Goal: Task Accomplishment & Management: Use online tool/utility

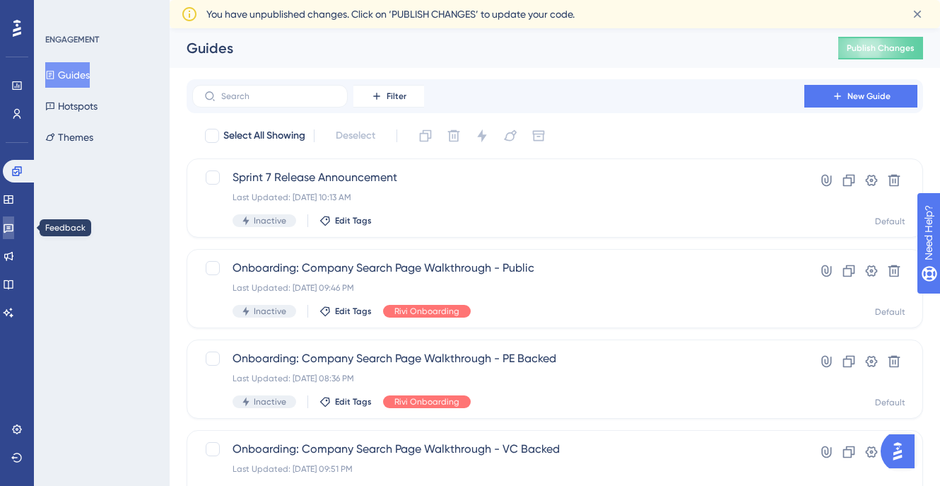
click at [14, 225] on icon at bounding box center [8, 227] width 11 height 11
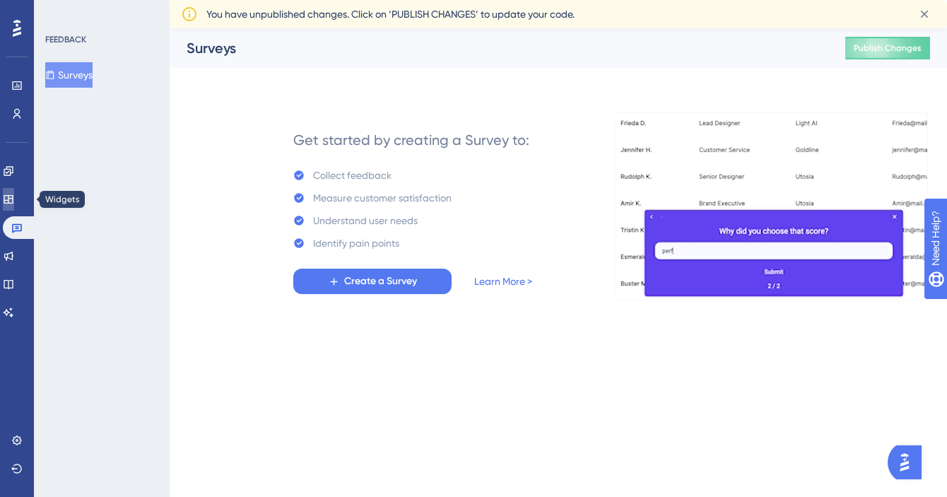
click at [14, 194] on icon at bounding box center [8, 199] width 11 height 11
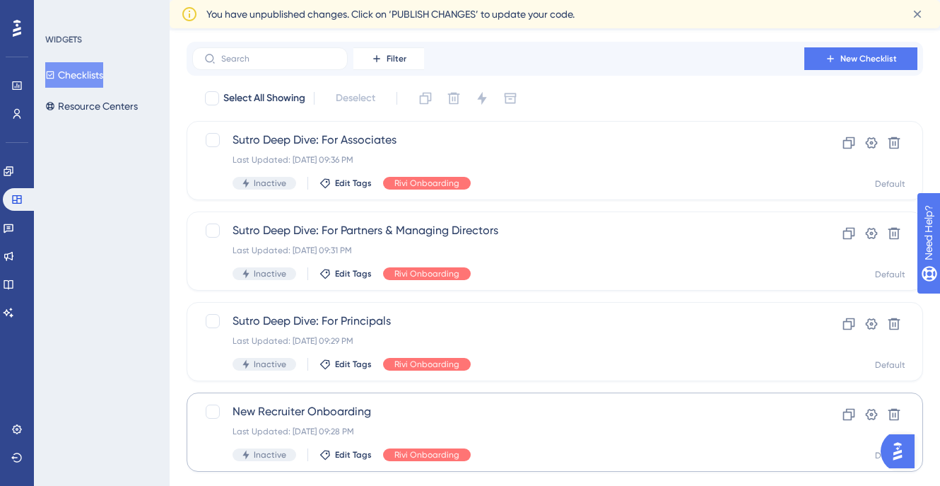
scroll to position [29, 0]
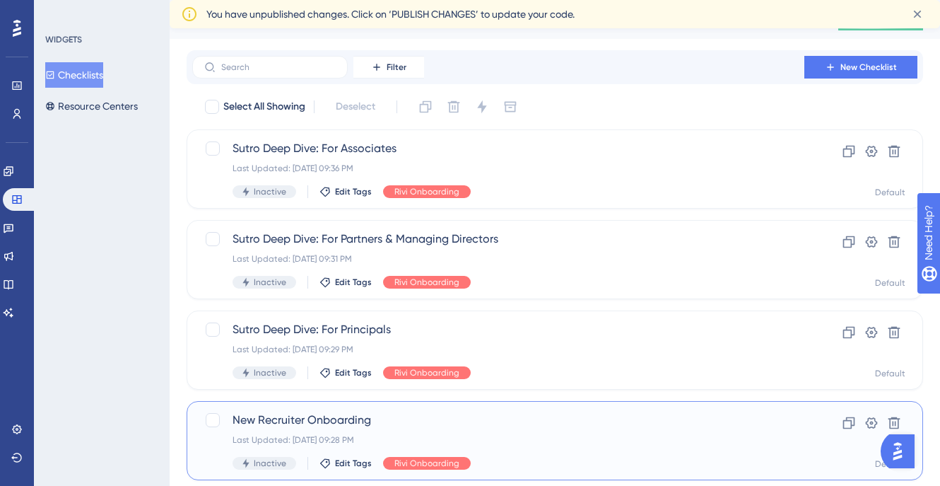
click at [299, 421] on span "New Recruiter Onboarding" at bounding box center [498, 419] width 531 height 17
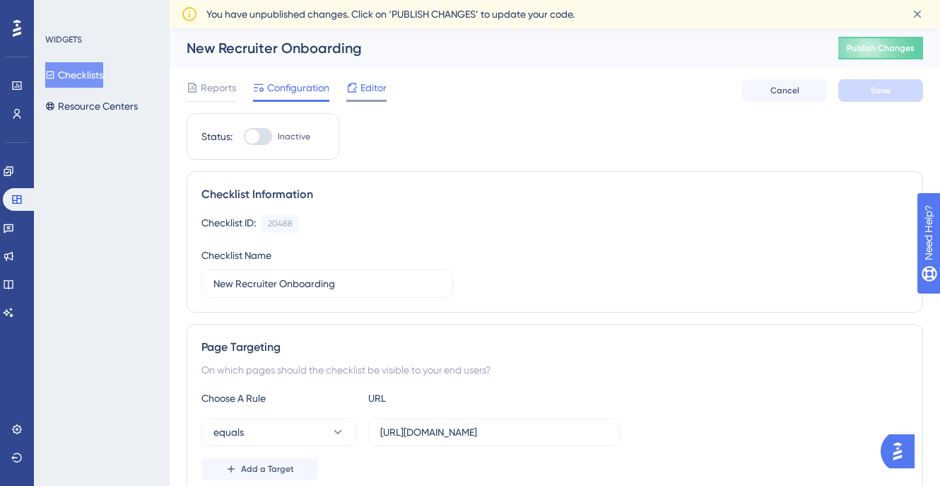
click at [358, 93] on div "Editor" at bounding box center [366, 87] width 40 height 17
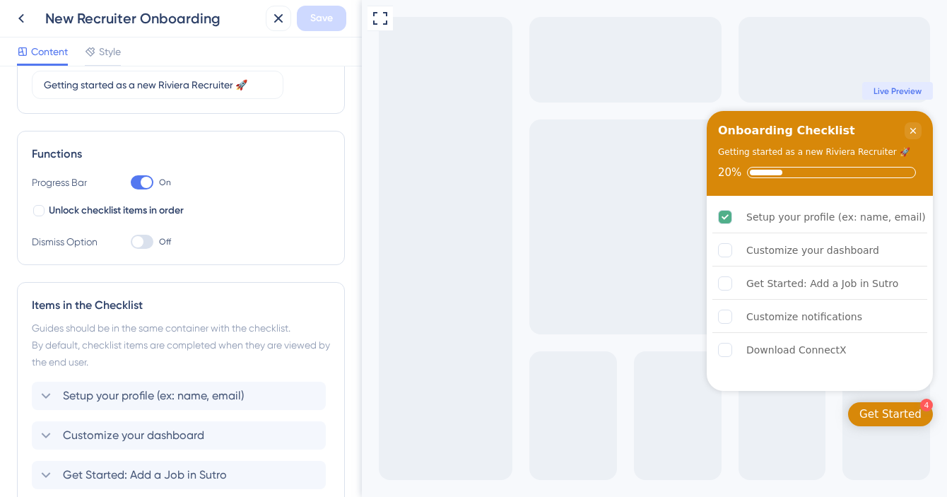
scroll to position [307, 0]
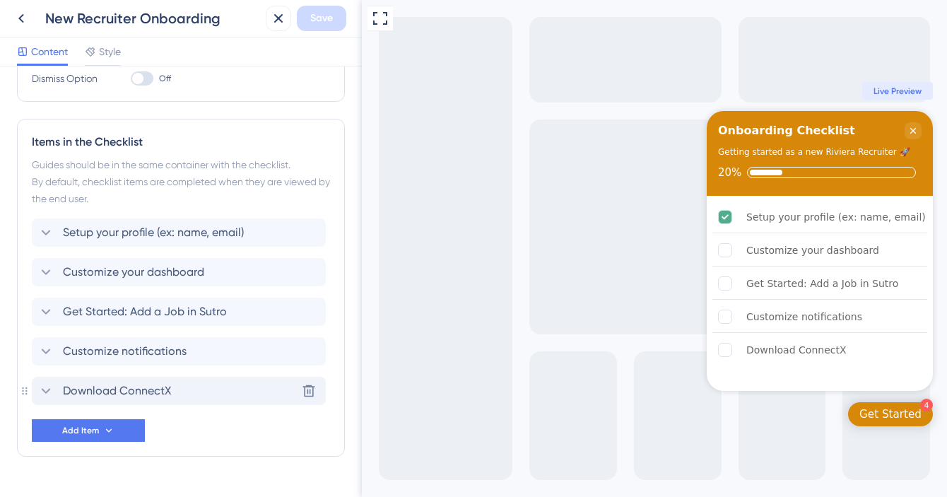
click at [42, 390] on icon at bounding box center [45, 390] width 17 height 17
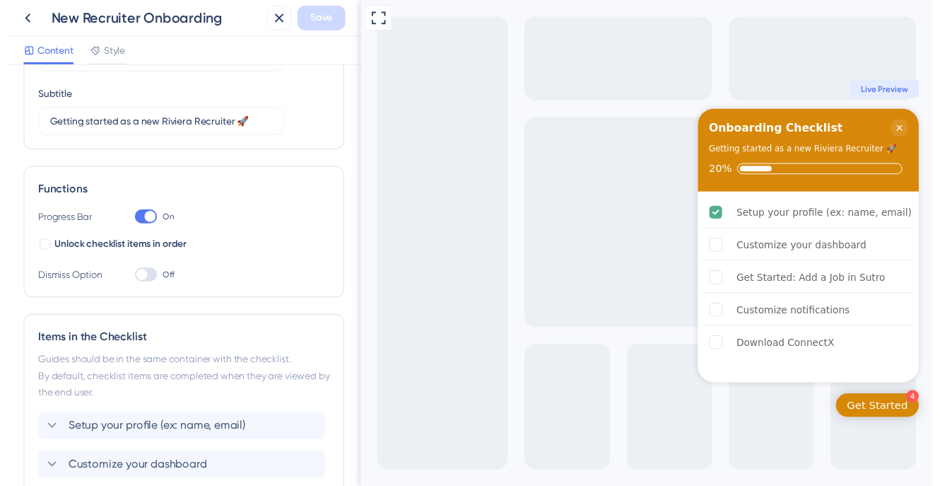
scroll to position [0, 0]
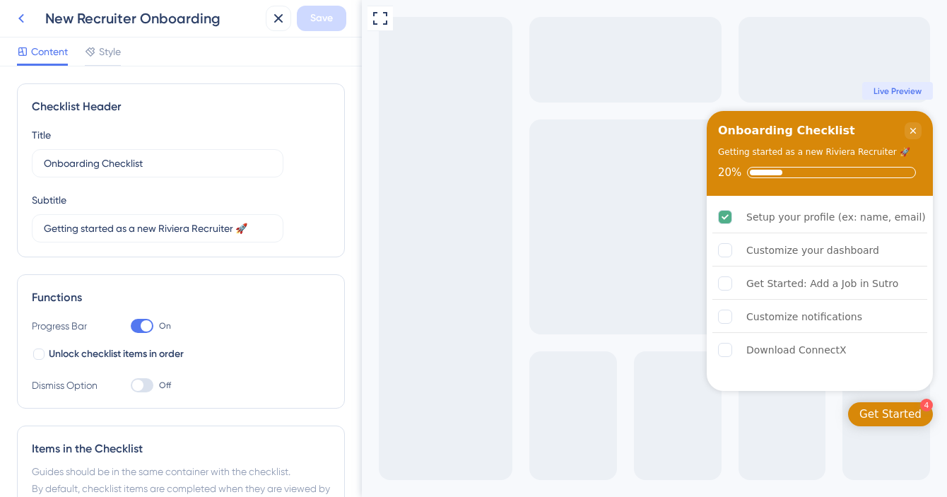
click at [22, 25] on icon at bounding box center [21, 18] width 17 height 17
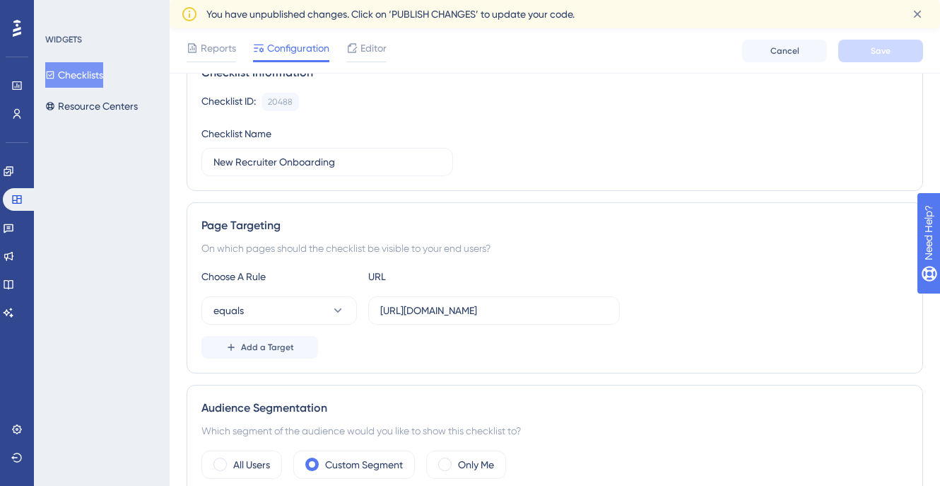
scroll to position [428, 0]
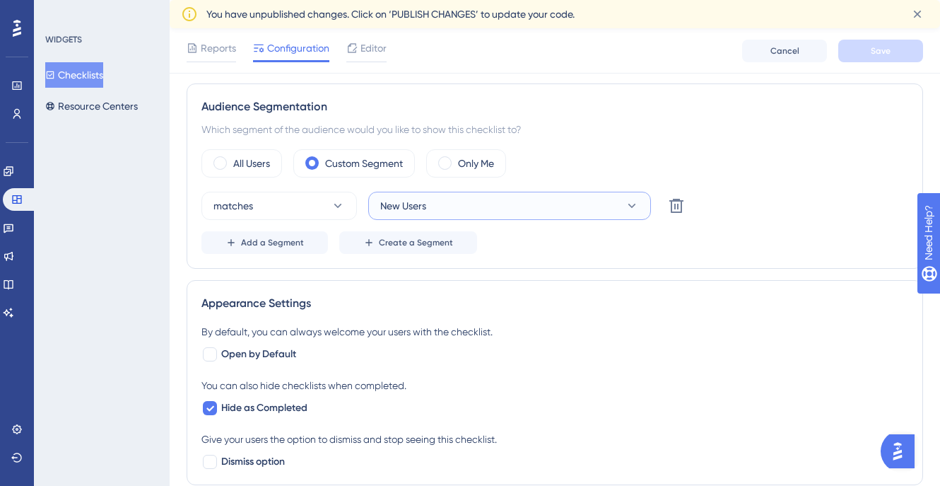
click at [425, 207] on span "New Users" at bounding box center [403, 205] width 46 height 17
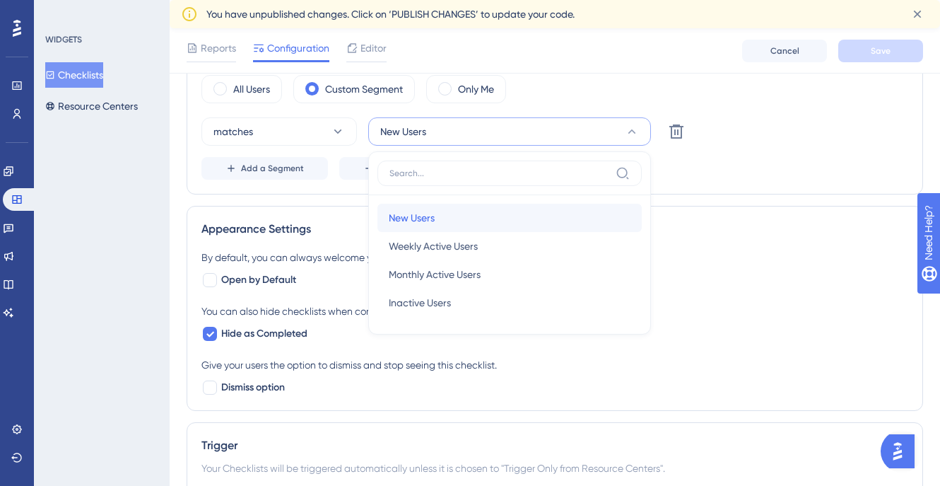
click at [428, 220] on span "New Users" at bounding box center [412, 217] width 46 height 17
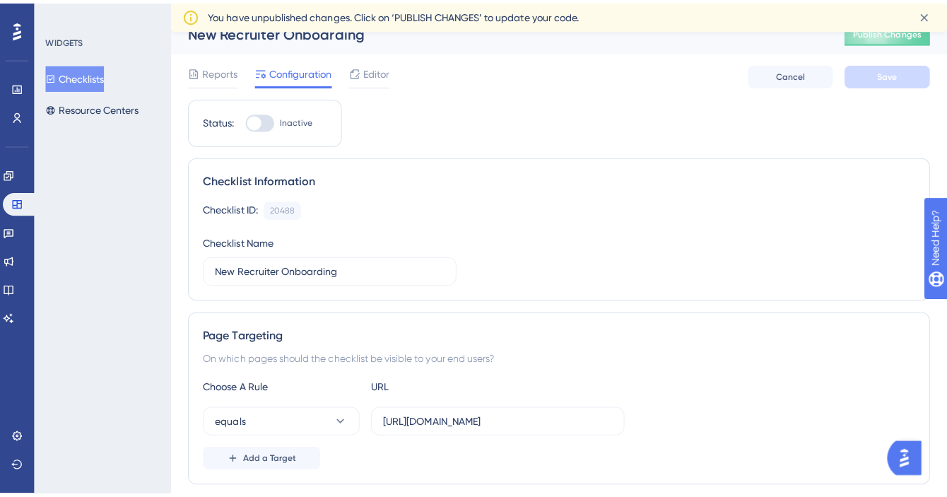
scroll to position [0, 0]
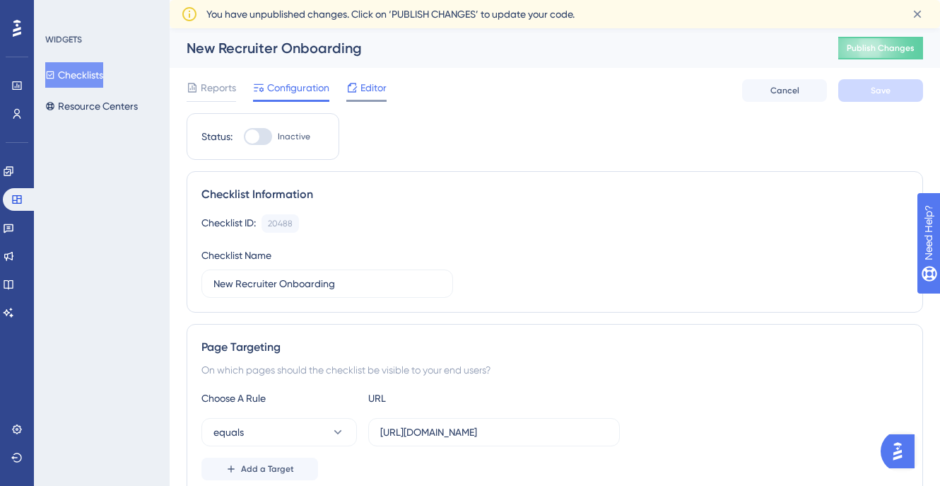
click at [360, 89] on span "Editor" at bounding box center [373, 87] width 26 height 17
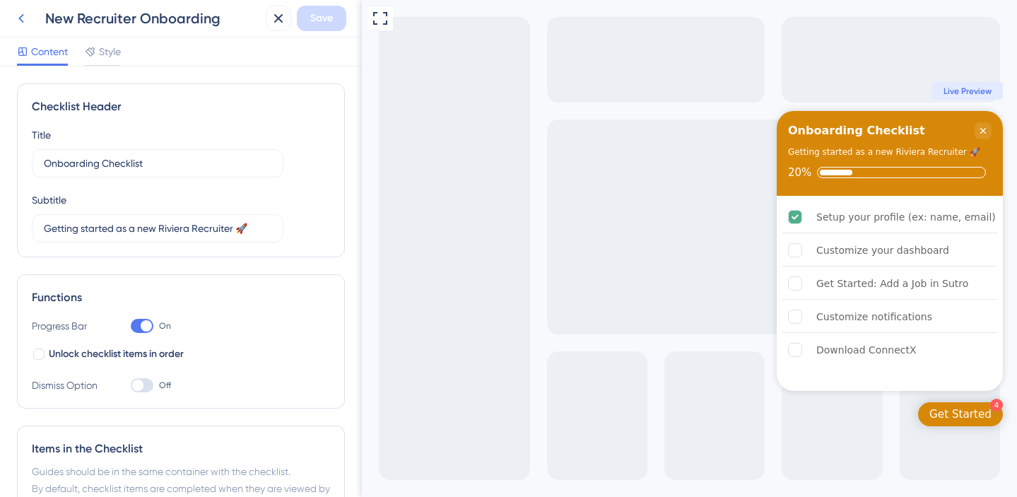
click at [21, 22] on icon at bounding box center [21, 18] width 17 height 17
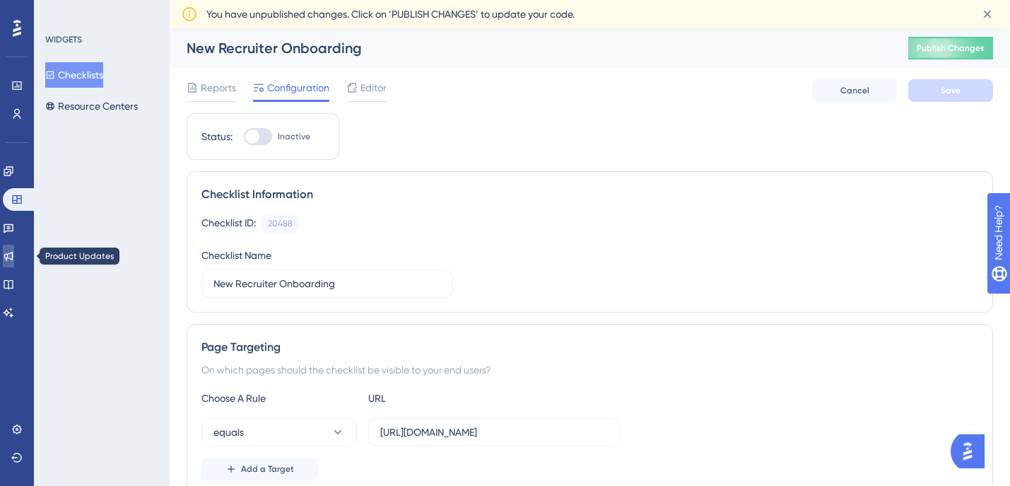
click at [13, 253] on icon at bounding box center [8, 256] width 9 height 9
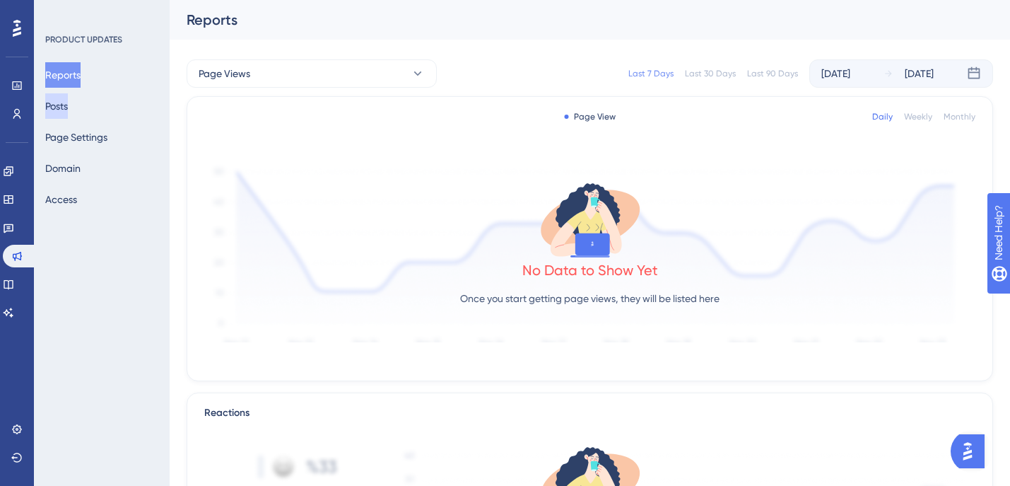
click at [66, 111] on button "Posts" at bounding box center [56, 105] width 23 height 25
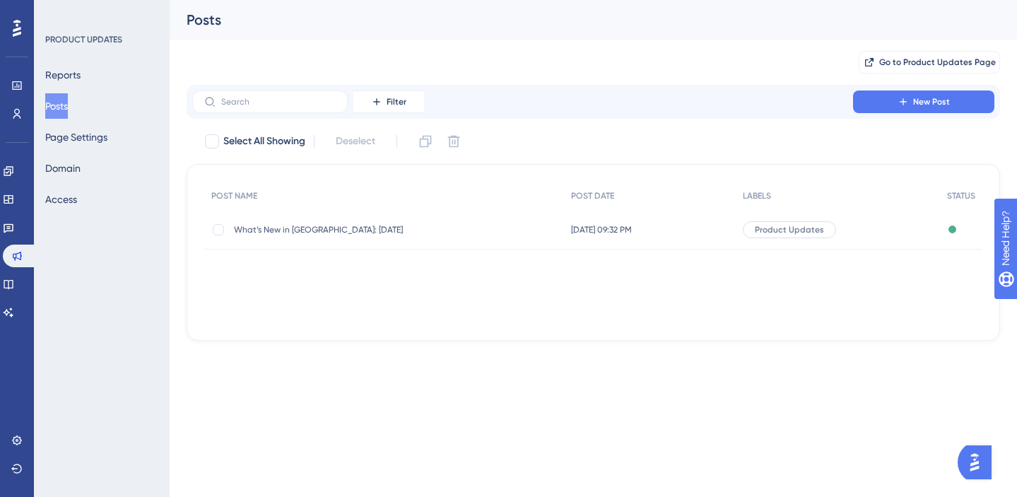
click at [307, 224] on span "What’s New in Sutro: July 2025" at bounding box center [347, 229] width 226 height 11
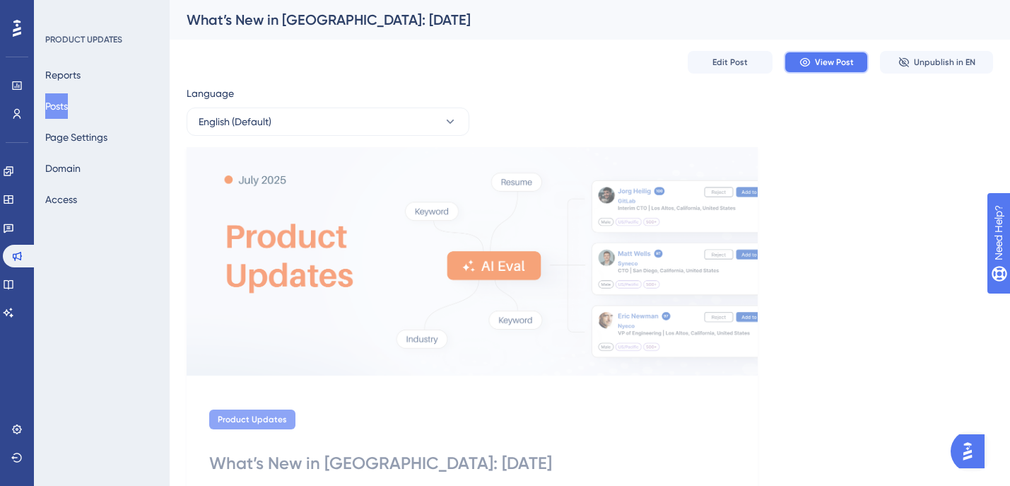
click at [801, 51] on button "View Post" at bounding box center [826, 62] width 85 height 23
click at [13, 177] on link at bounding box center [8, 171] width 11 height 23
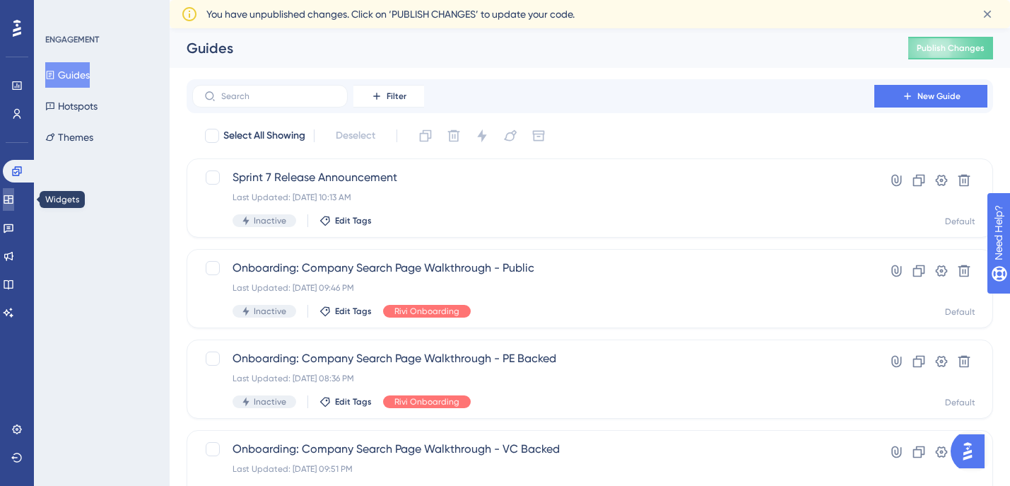
click at [13, 199] on icon at bounding box center [8, 199] width 9 height 8
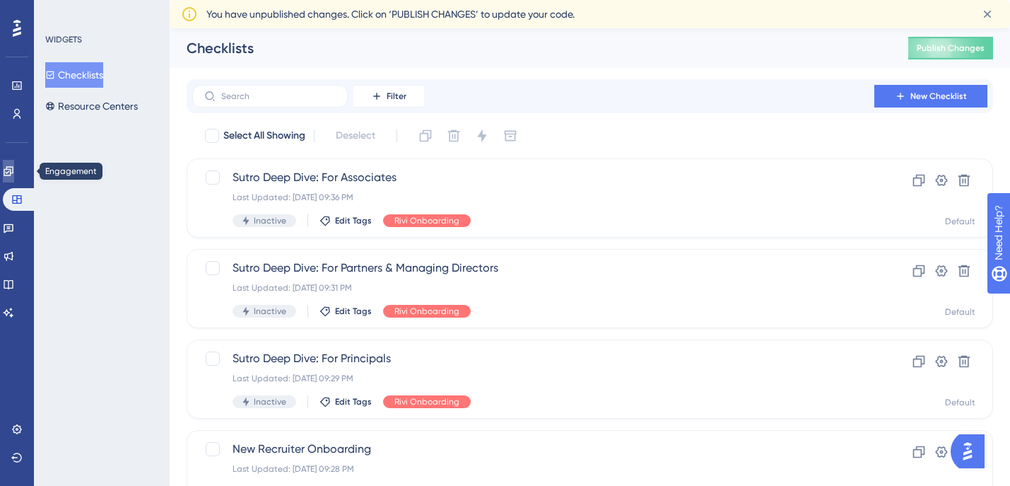
click at [14, 160] on link at bounding box center [8, 171] width 11 height 23
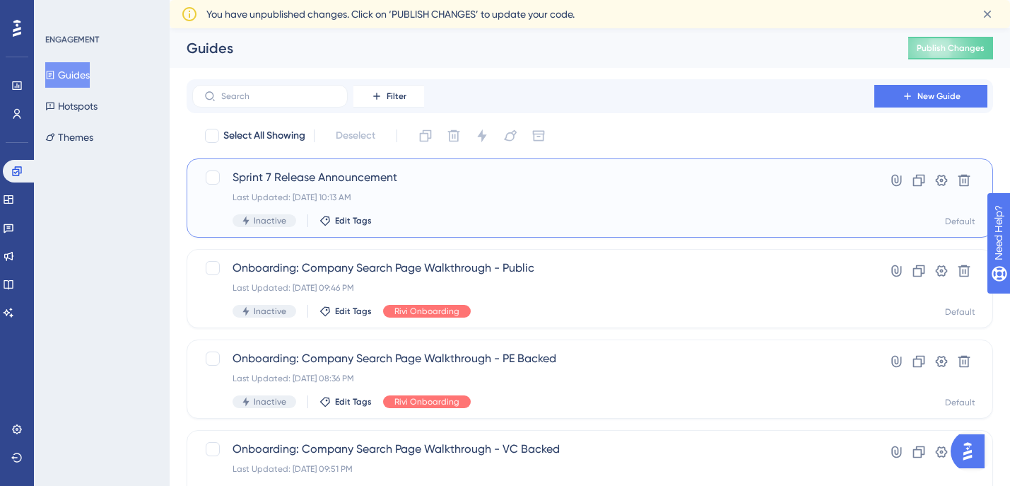
click at [261, 170] on span "Sprint 7 Release Announcement" at bounding box center [533, 177] width 601 height 17
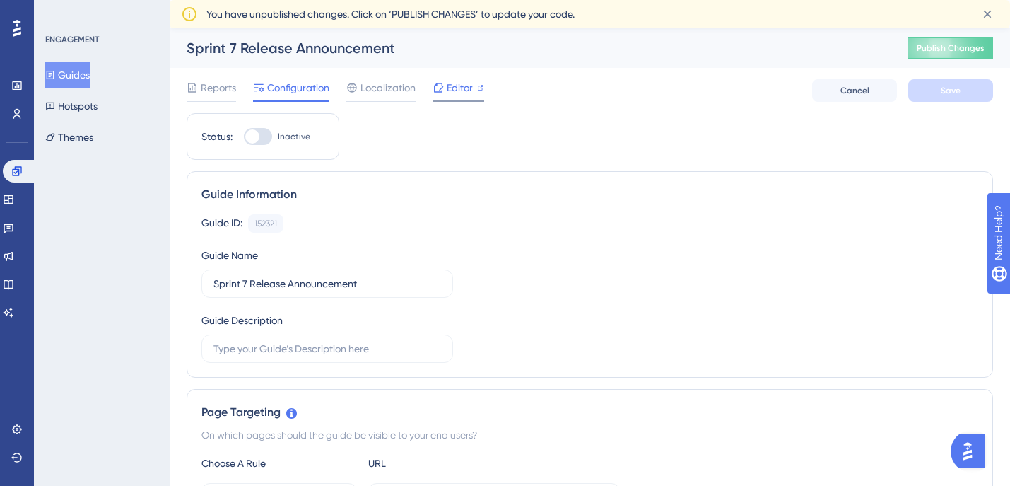
click at [453, 90] on span "Editor" at bounding box center [460, 87] width 26 height 17
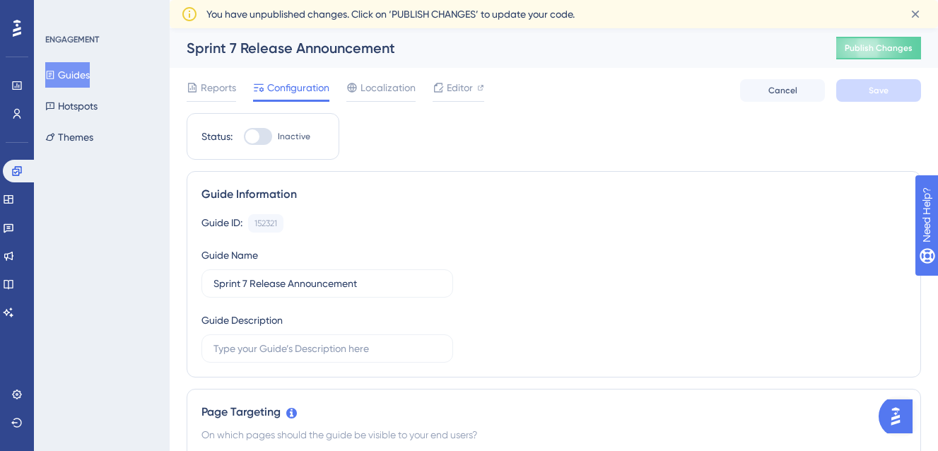
drag, startPoint x: 100, startPoint y: 74, endPoint x: 153, endPoint y: 81, distance: 53.5
click at [90, 74] on button "Guides" at bounding box center [67, 74] width 45 height 25
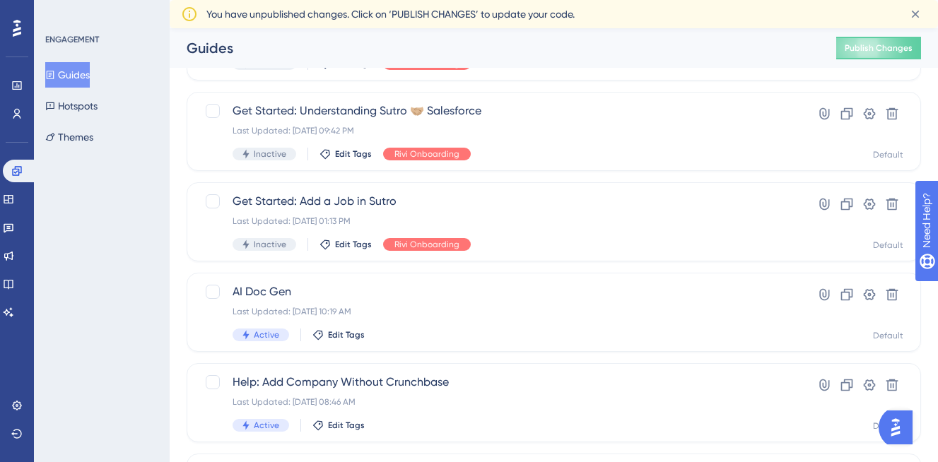
scroll to position [516, 0]
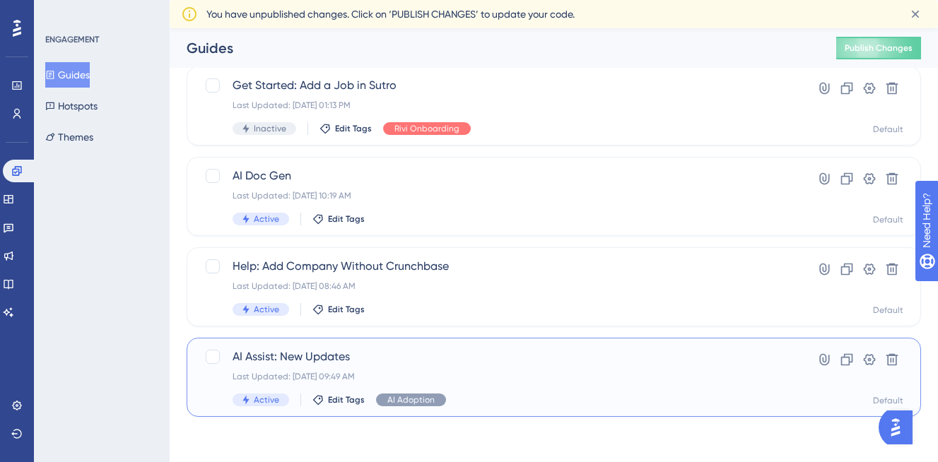
click at [290, 359] on span "AI Assist: New Updates" at bounding box center [497, 356] width 529 height 17
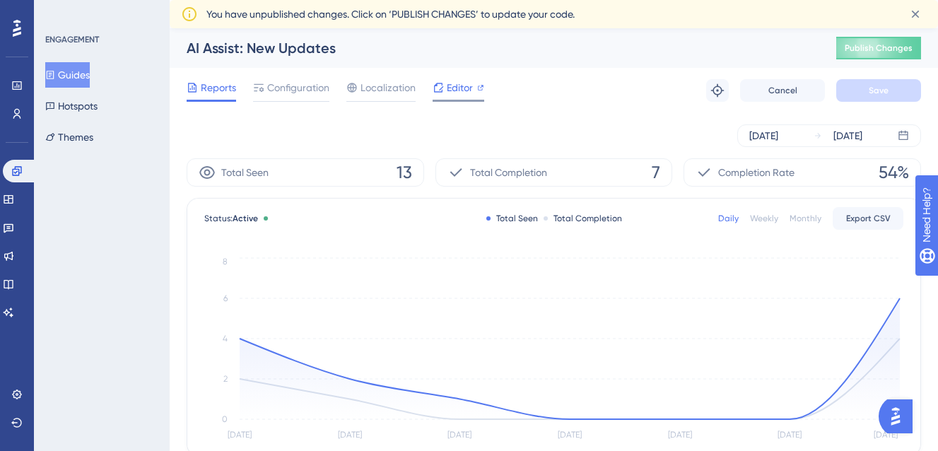
click at [466, 95] on span "Editor" at bounding box center [460, 87] width 26 height 17
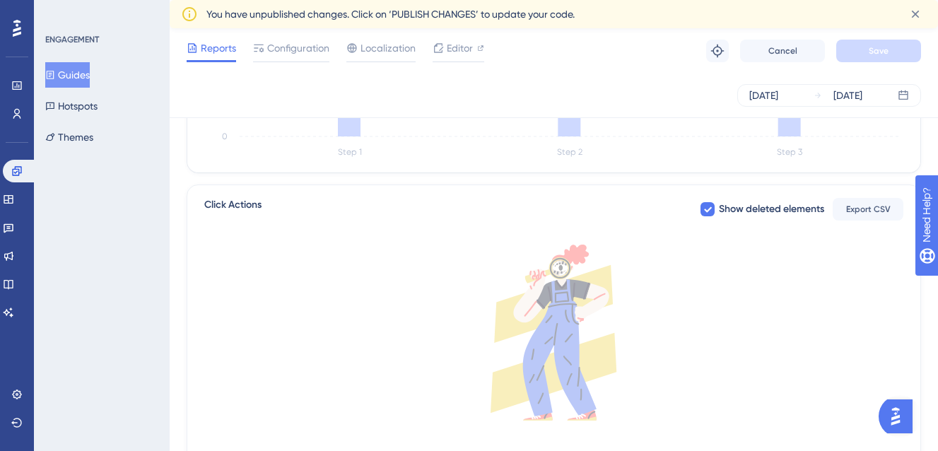
scroll to position [564, 0]
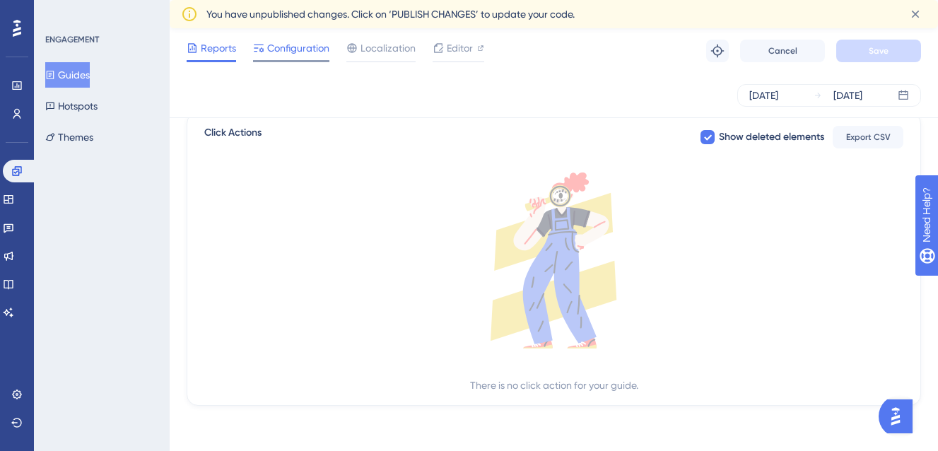
click at [293, 43] on span "Configuration" at bounding box center [298, 48] width 62 height 17
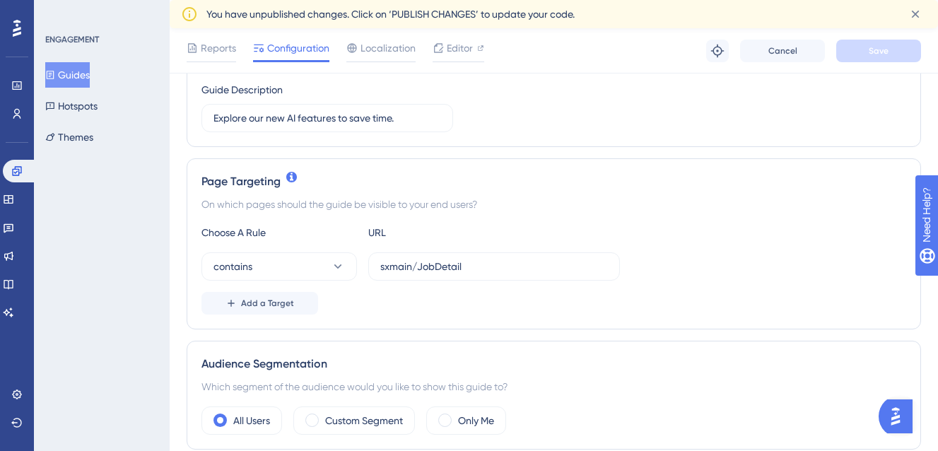
scroll to position [257, 0]
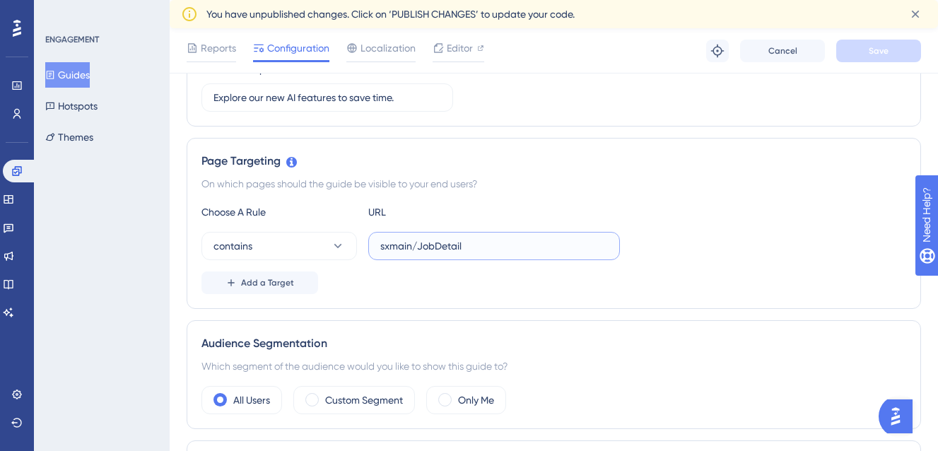
click at [408, 251] on input "sxmain/JobDetail" at bounding box center [494, 246] width 228 height 16
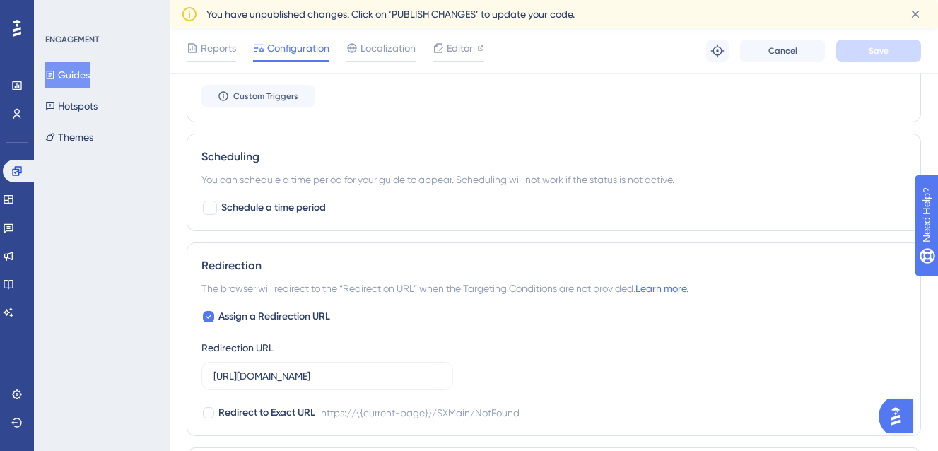
scroll to position [835, 0]
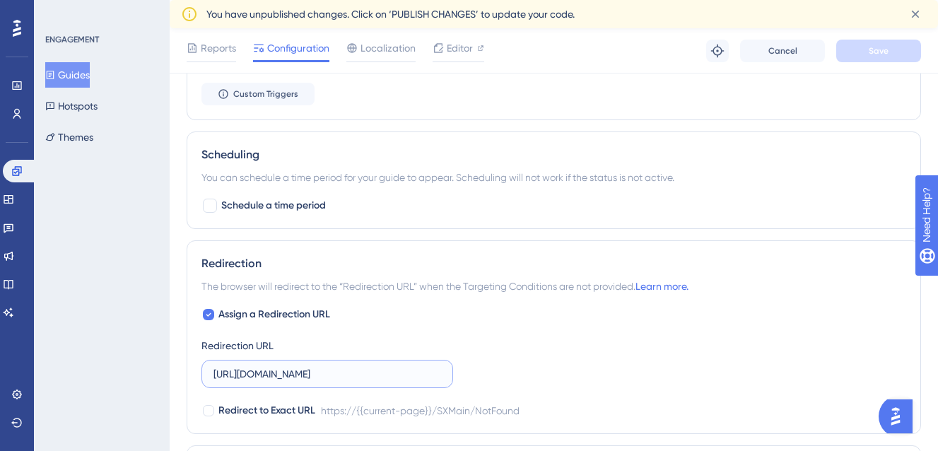
click at [377, 377] on input "https://sutrox-qa.riviapps.com/SXMain/NotFound" at bounding box center [327, 374] width 228 height 16
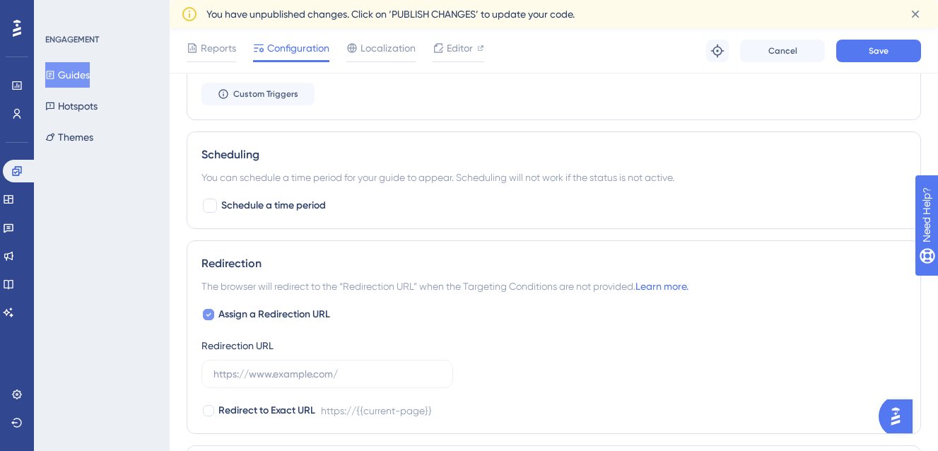
click at [252, 317] on span "Assign a Redirection URL" at bounding box center [274, 314] width 112 height 17
checkbox input "false"
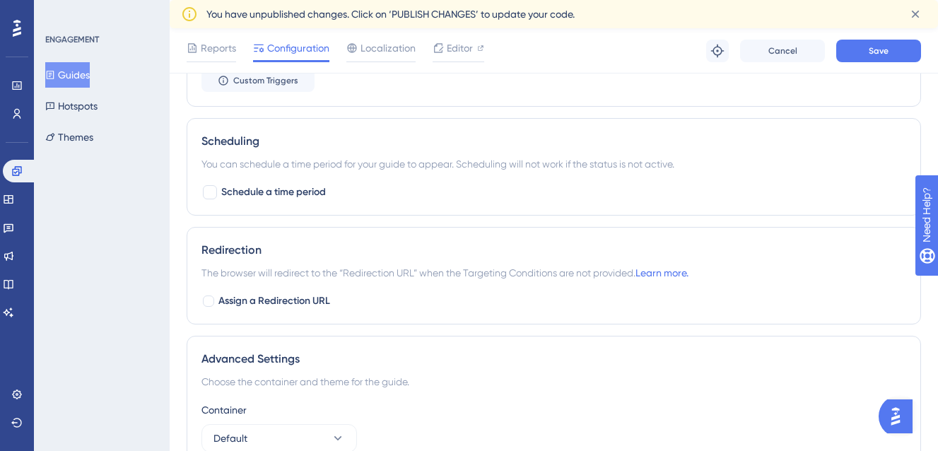
scroll to position [987, 0]
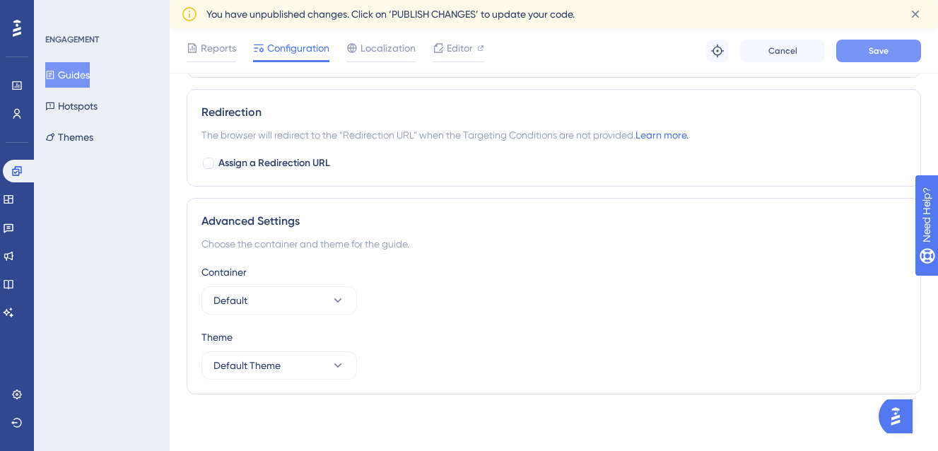
click at [866, 47] on button "Save" at bounding box center [878, 51] width 85 height 23
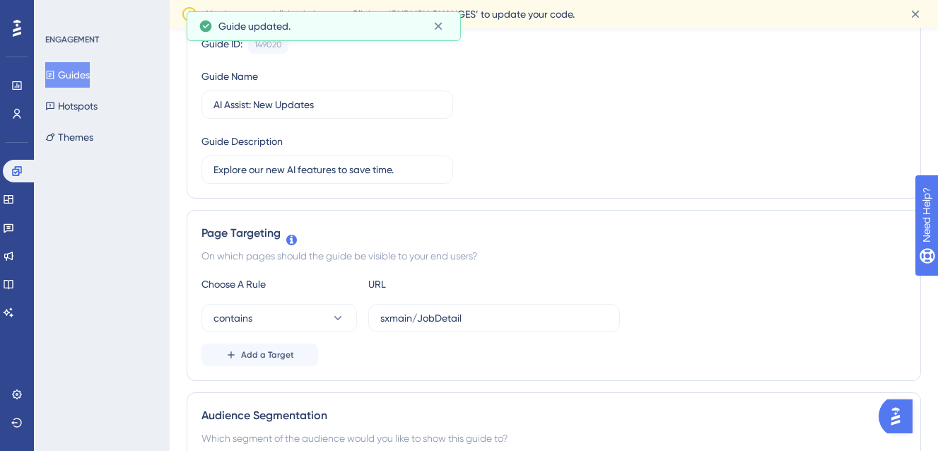
scroll to position [0, 0]
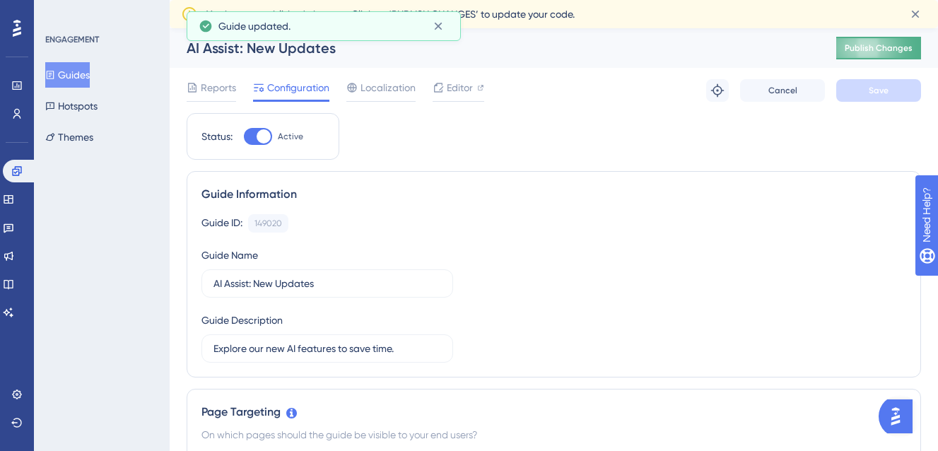
click at [859, 54] on button "Publish Changes" at bounding box center [878, 48] width 85 height 23
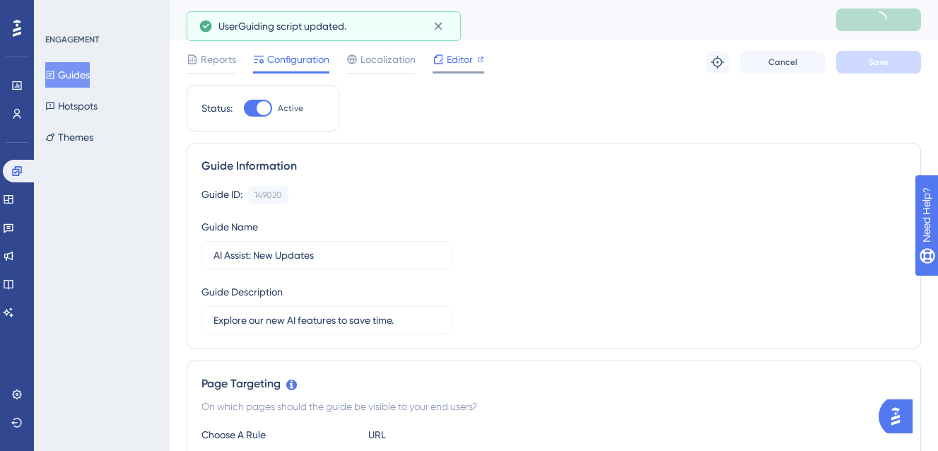
click at [453, 61] on span "Editor" at bounding box center [460, 59] width 26 height 17
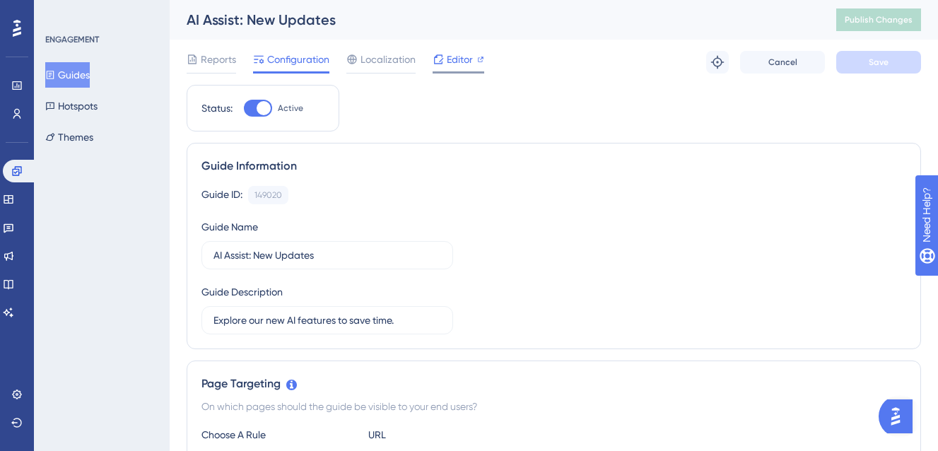
click at [454, 55] on span "Editor" at bounding box center [460, 59] width 26 height 17
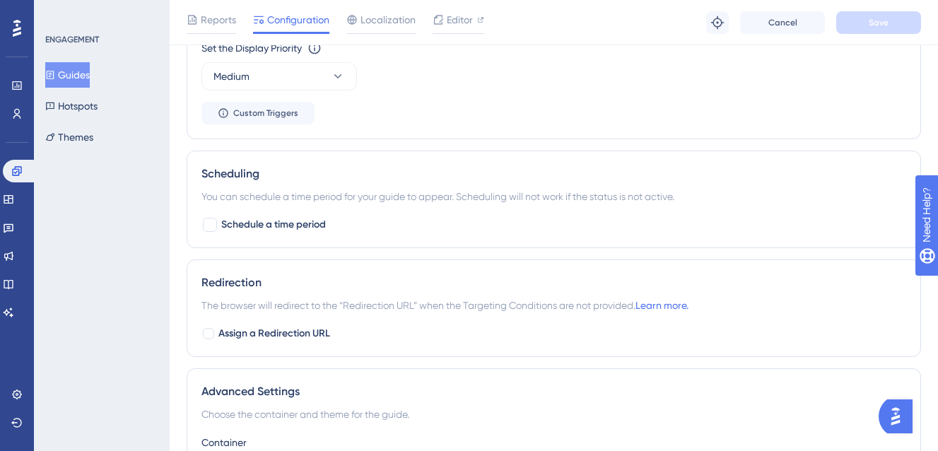
scroll to position [363, 0]
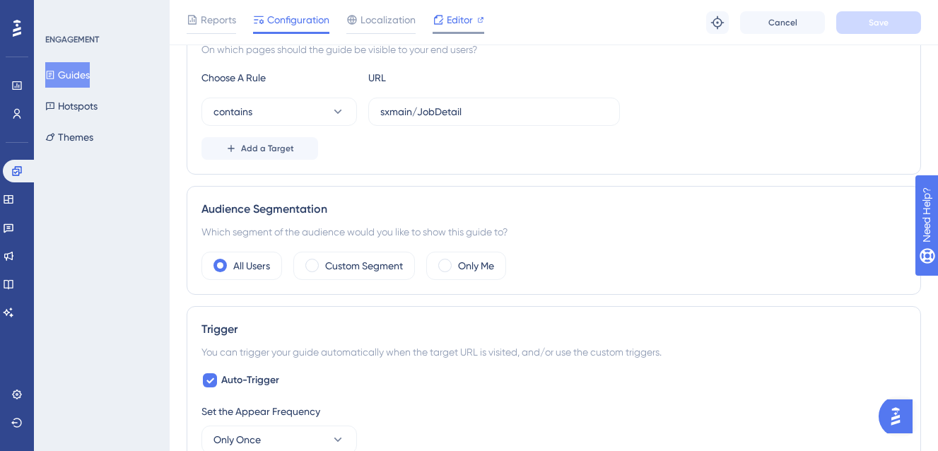
click at [440, 25] on div at bounding box center [438, 19] width 11 height 17
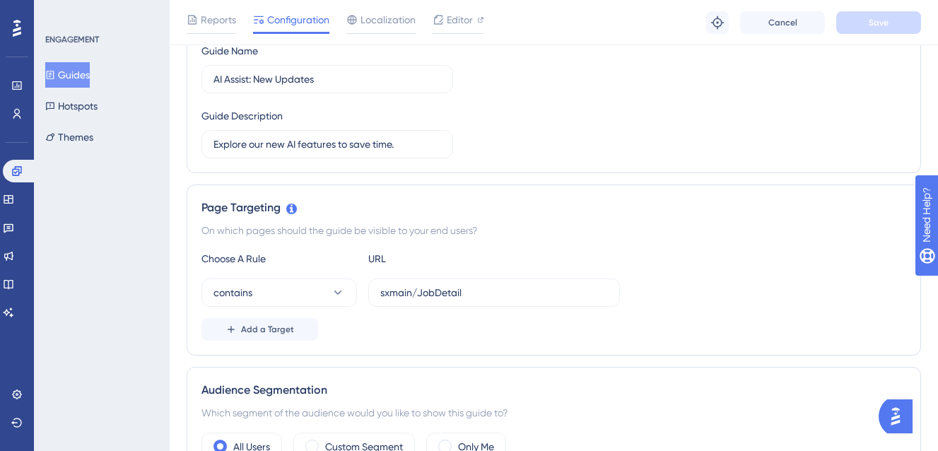
scroll to position [0, 0]
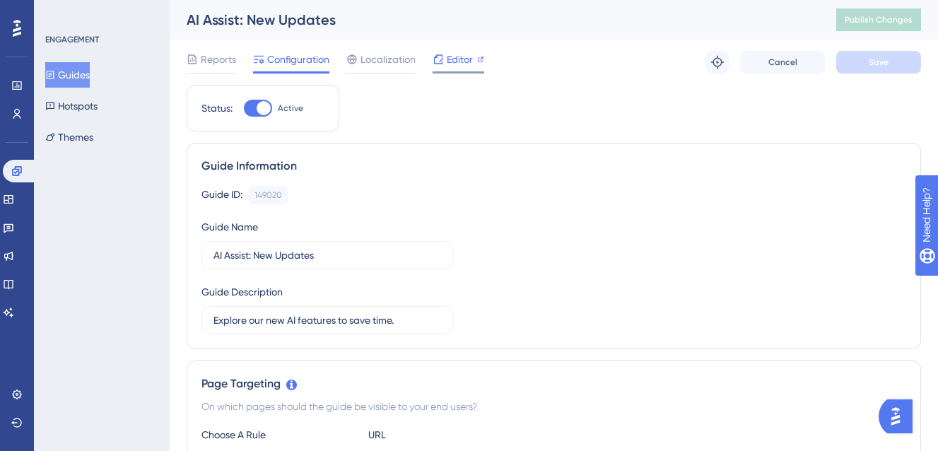
click at [464, 60] on span "Editor" at bounding box center [460, 59] width 26 height 17
click at [17, 168] on icon at bounding box center [16, 170] width 11 height 11
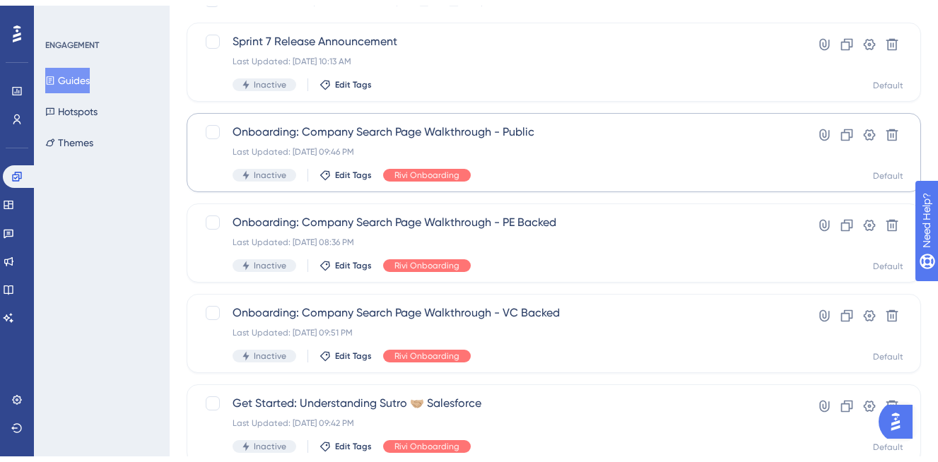
scroll to position [400, 0]
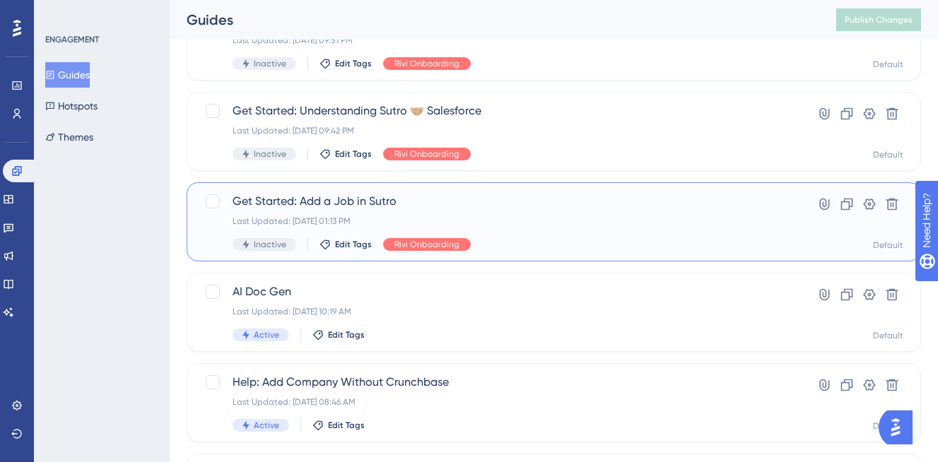
click at [274, 204] on span "Get Started: Add a Job in Sutro" at bounding box center [497, 201] width 529 height 17
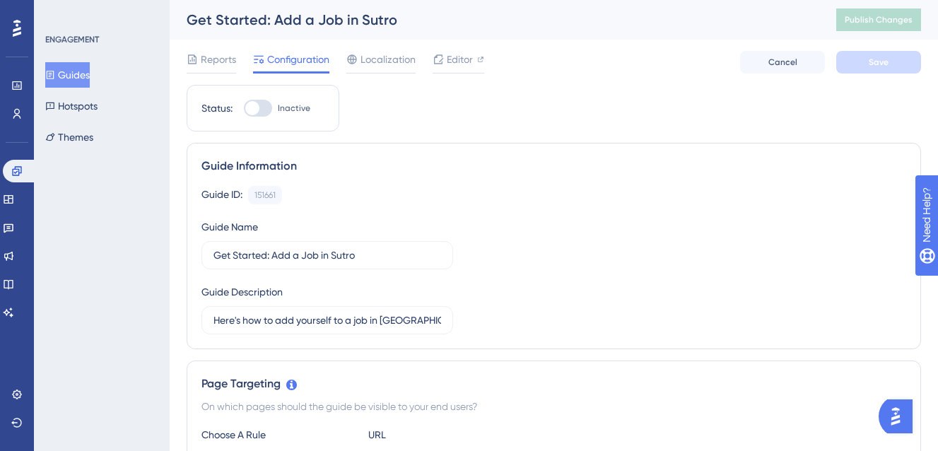
scroll to position [7, 0]
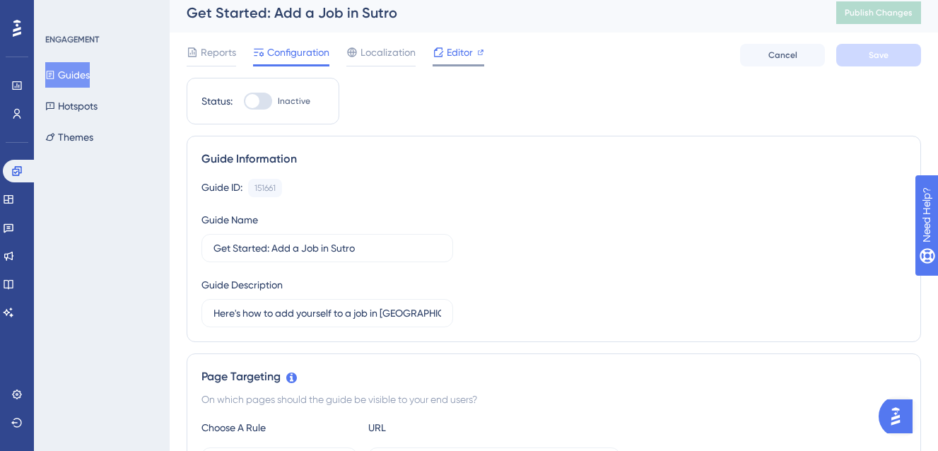
click at [433, 54] on icon at bounding box center [438, 52] width 11 height 11
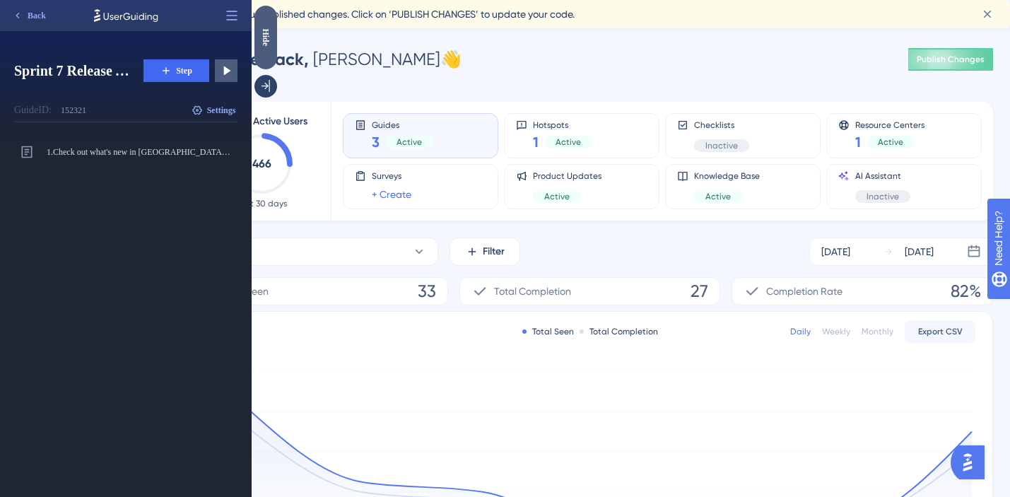
click at [267, 29] on div "Hide" at bounding box center [265, 37] width 23 height 18
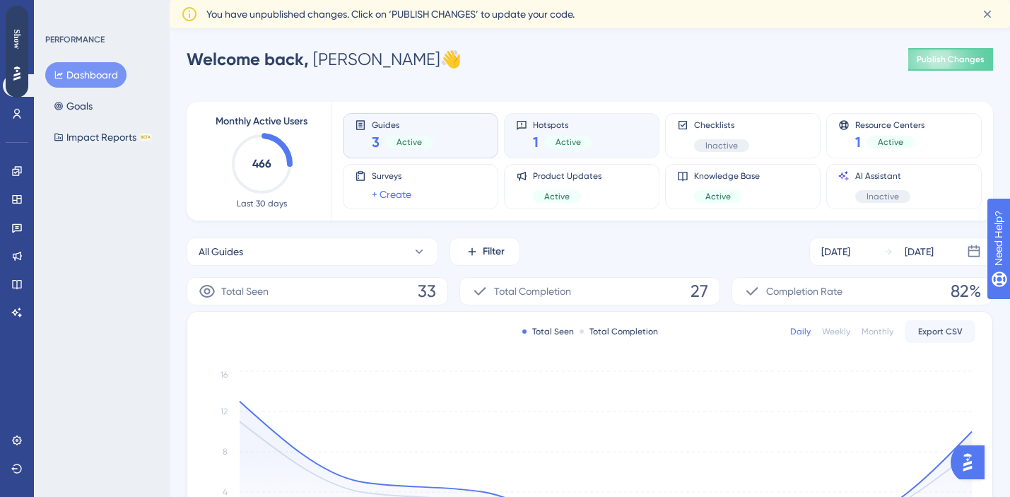
click at [541, 138] on div "1 Active" at bounding box center [562, 142] width 59 height 20
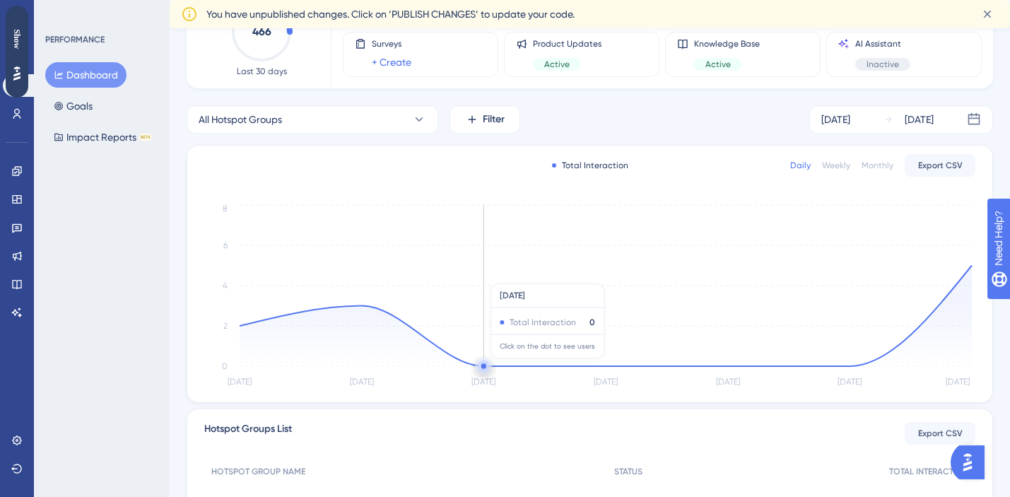
scroll to position [272, 0]
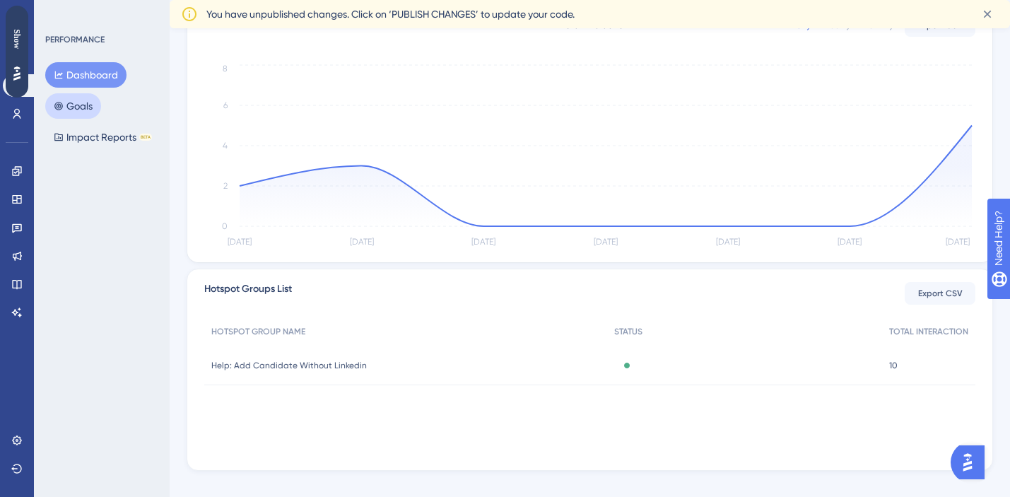
click at [81, 110] on button "Goals" at bounding box center [73, 105] width 56 height 25
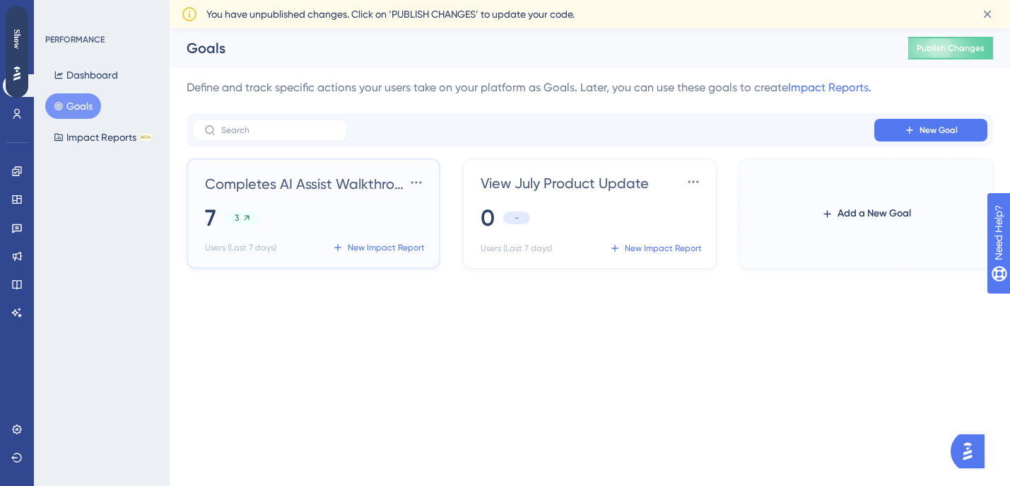
click at [212, 194] on div "Completes AI Assist Walkthrough Settings 7 3 Users (Last 7 days) New Impact Rep…" at bounding box center [316, 215] width 223 height 88
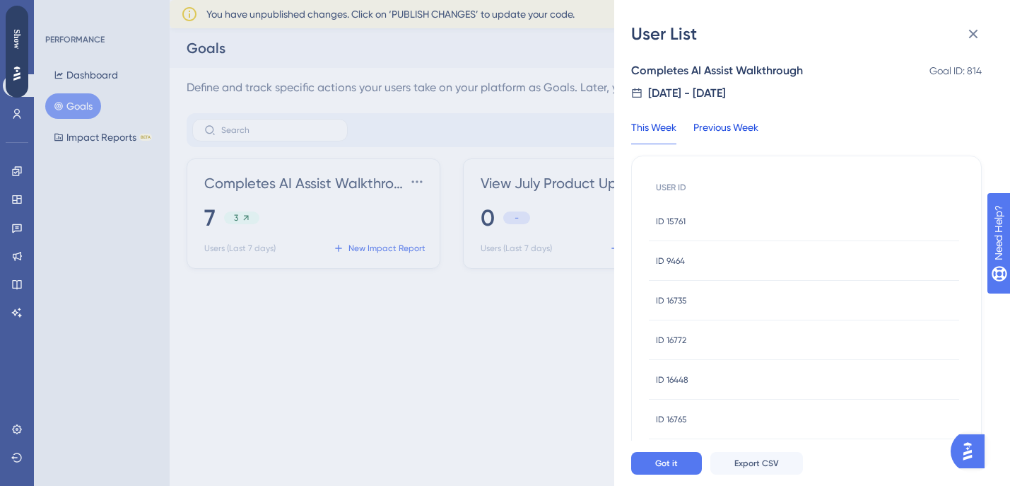
click at [724, 122] on div "Previous Week" at bounding box center [725, 131] width 65 height 25
click at [657, 122] on div "This Week" at bounding box center [653, 131] width 45 height 25
click at [162, 183] on div "User List Completes AI Assist Walkthrough Goal ID: 814 9/8/2025 - 9/15/2025 Thi…" at bounding box center [505, 243] width 1010 height 486
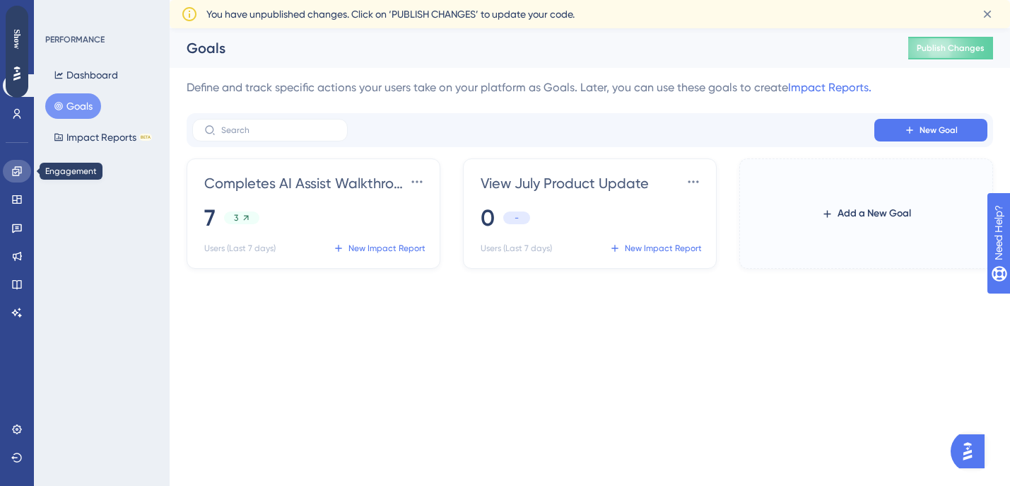
click at [22, 175] on icon at bounding box center [16, 170] width 11 height 11
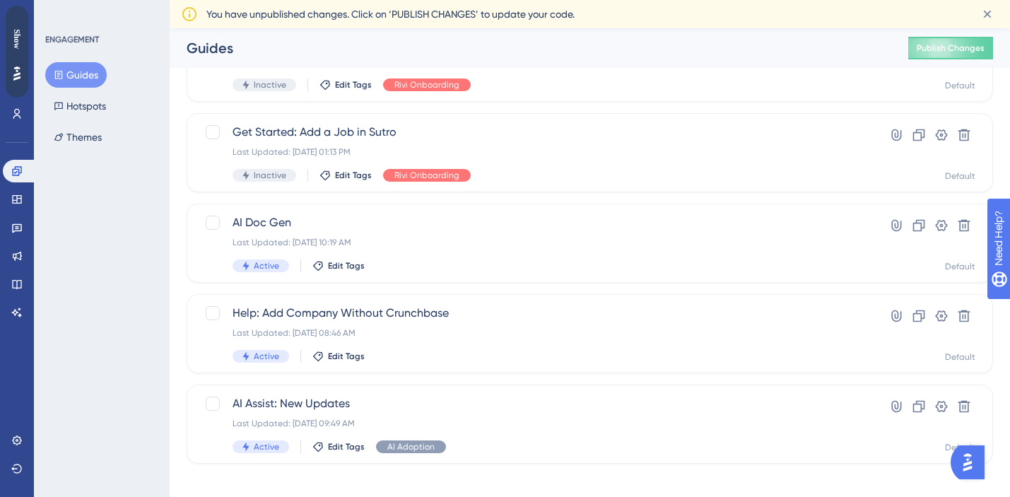
scroll to position [481, 0]
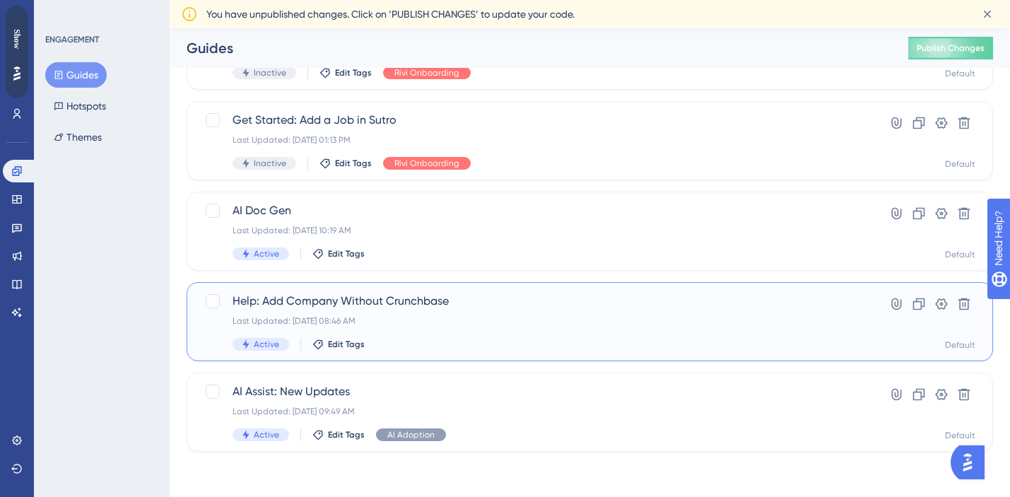
click at [247, 310] on div "Help: Add Company Without Crunchbase Last Updated: Aug 04 2025, 08:46 AM Active…" at bounding box center [533, 322] width 601 height 58
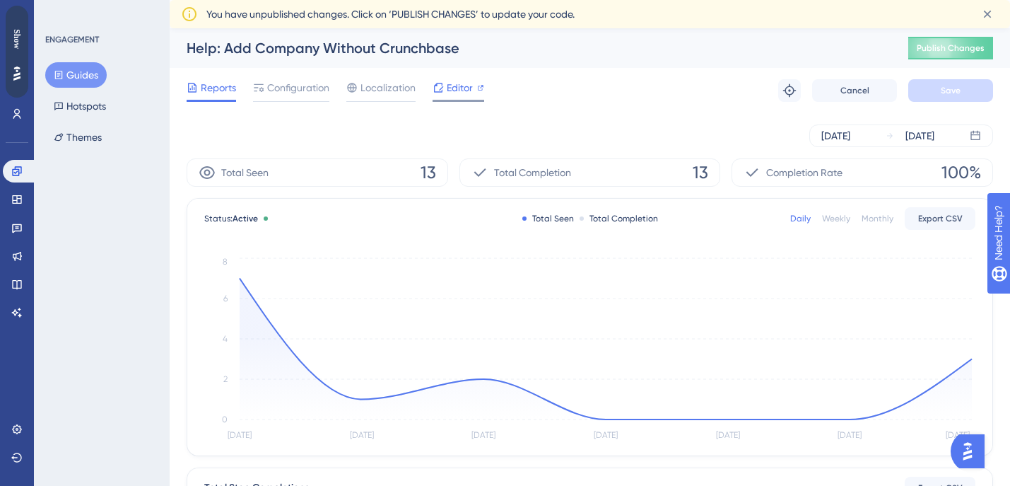
click at [452, 86] on span "Editor" at bounding box center [460, 87] width 26 height 17
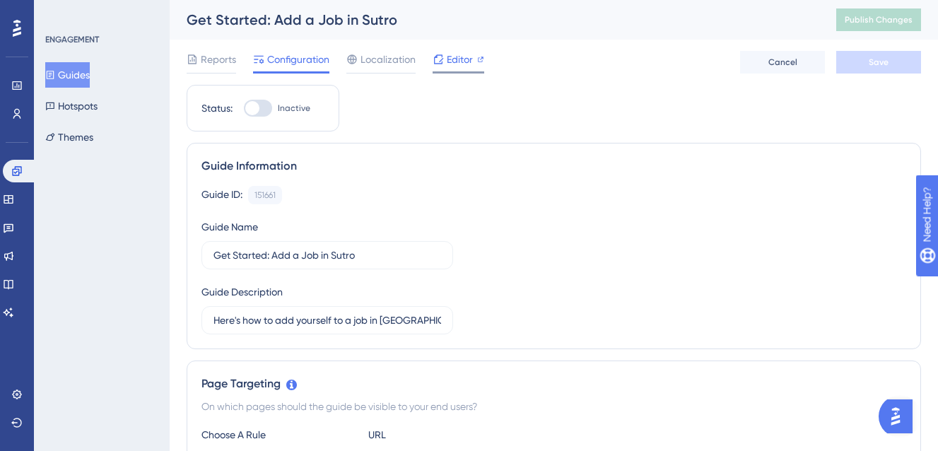
click at [453, 64] on span "Editor" at bounding box center [460, 59] width 26 height 17
